Goal: Use online tool/utility: Utilize a website feature to perform a specific function

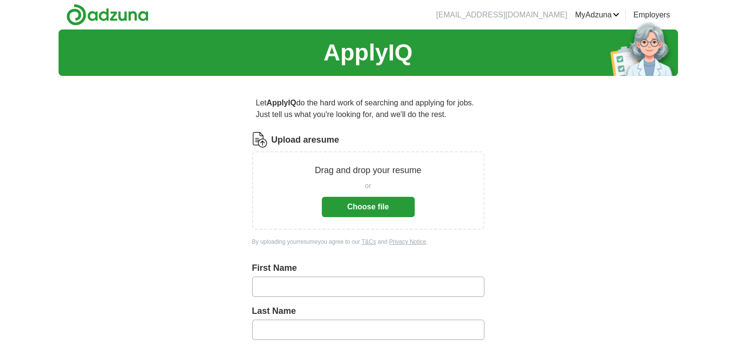
click at [347, 201] on button "Choose file" at bounding box center [368, 207] width 93 height 20
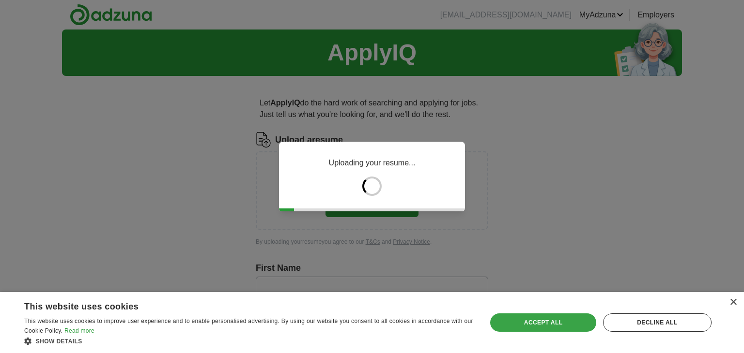
click at [522, 320] on div "Accept all" at bounding box center [543, 323] width 106 height 18
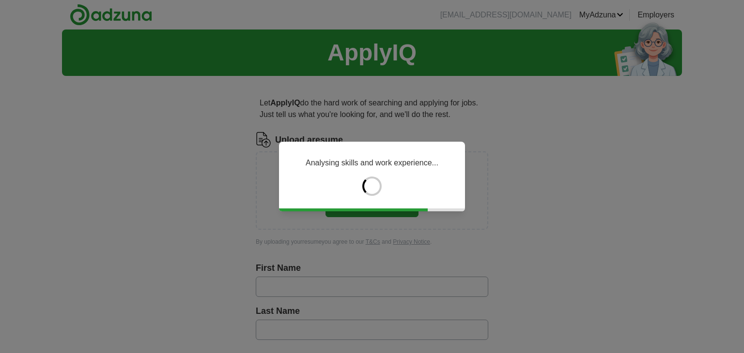
click at [523, 293] on div "Analysing skills and work experience..." at bounding box center [372, 176] width 744 height 353
click at [565, 210] on div "Analysing skills and work experience..." at bounding box center [372, 176] width 744 height 353
click at [359, 188] on div "Analysing skills and work experience..." at bounding box center [372, 177] width 186 height 70
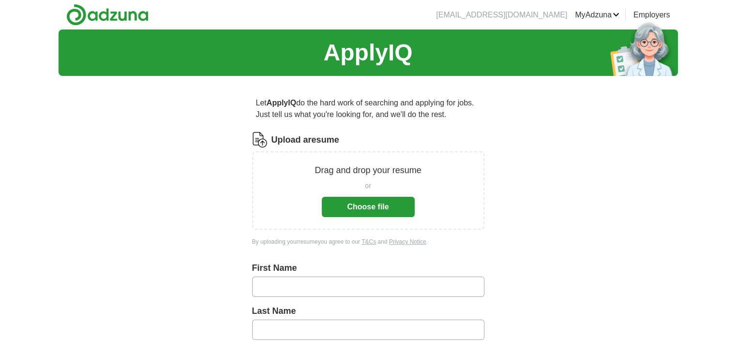
click at [374, 215] on button "Choose file" at bounding box center [368, 207] width 93 height 20
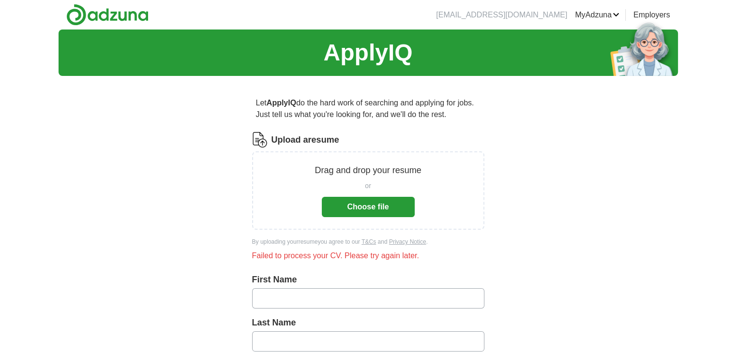
click at [338, 204] on button "Choose file" at bounding box center [368, 207] width 93 height 20
